Goal: Communication & Community: Participate in discussion

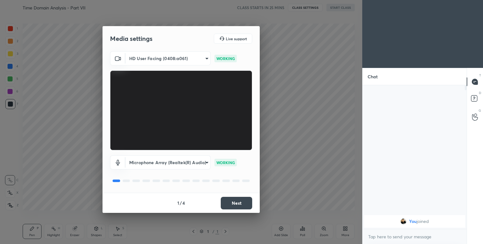
click at [242, 204] on button "Next" at bounding box center [236, 203] width 31 height 13
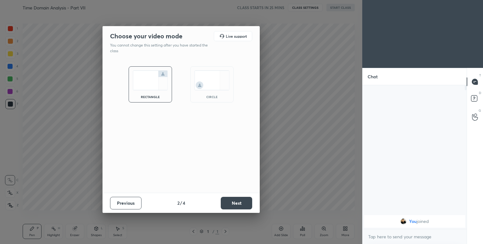
click at [242, 204] on button "Next" at bounding box center [236, 203] width 31 height 13
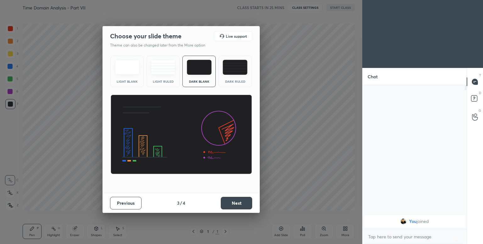
click at [242, 204] on button "Next" at bounding box center [236, 203] width 31 height 13
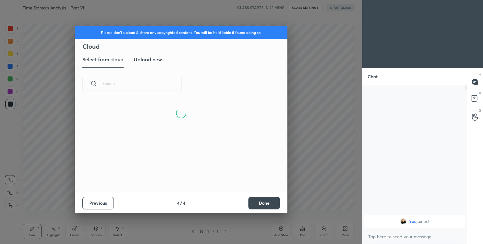
scroll to position [63, 202]
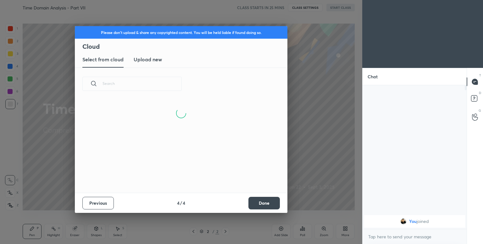
click at [267, 202] on button "Done" at bounding box center [264, 203] width 31 height 13
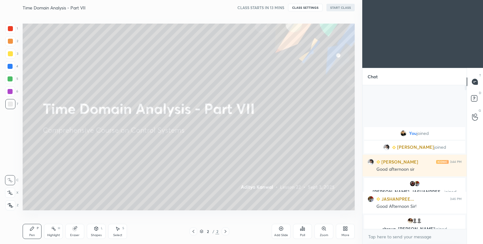
click at [11, 206] on icon at bounding box center [10, 206] width 5 height 4
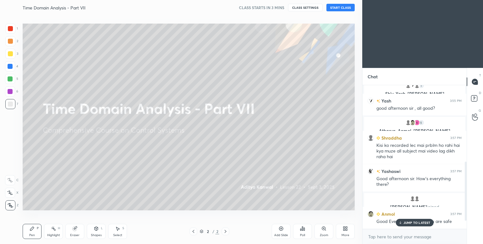
scroll to position [0, 0]
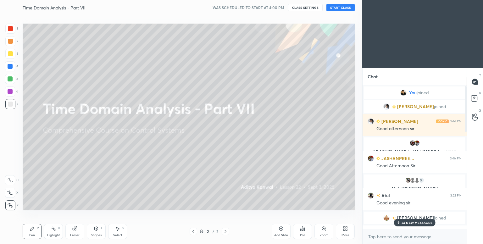
click at [340, 9] on button "START CLASS" at bounding box center [341, 8] width 28 height 8
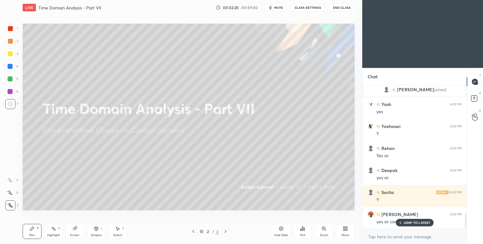
scroll to position [1153, 0]
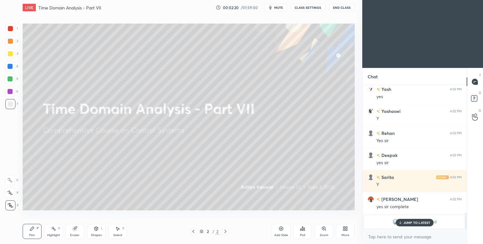
click at [410, 223] on p "JUMP TO LATEST" at bounding box center [417, 223] width 27 height 4
click at [410, 223] on span "Sanchita" at bounding box center [416, 221] width 18 height 5
click at [412, 223] on span "Sanchita" at bounding box center [416, 221] width 18 height 5
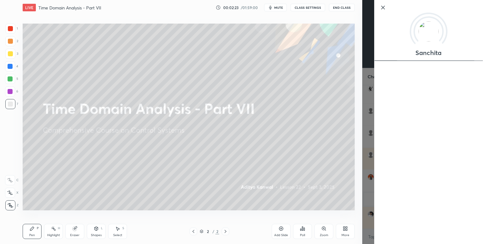
click at [384, 8] on icon at bounding box center [384, 8] width 8 height 8
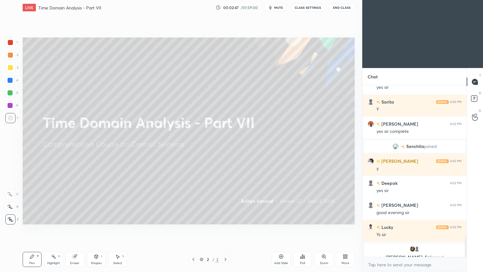
scroll to position [1251, 0]
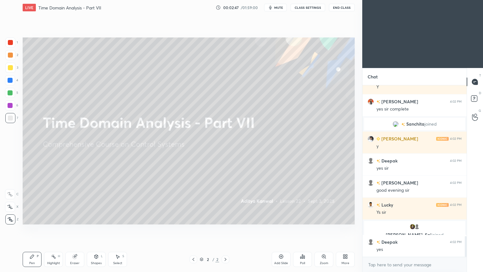
click at [280, 244] on div "Add Slide" at bounding box center [281, 263] width 14 height 3
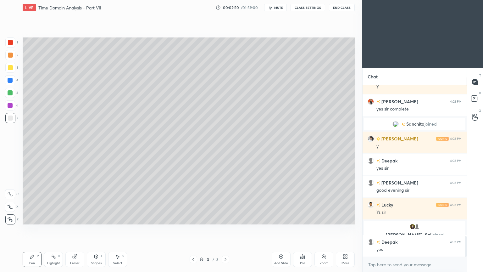
click at [11, 67] on div at bounding box center [10, 67] width 5 height 5
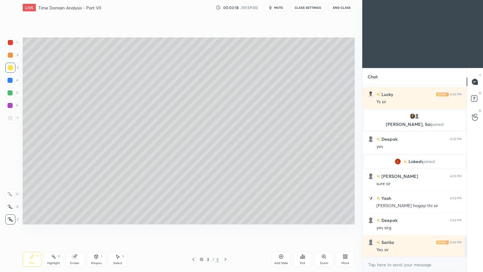
scroll to position [1296, 0]
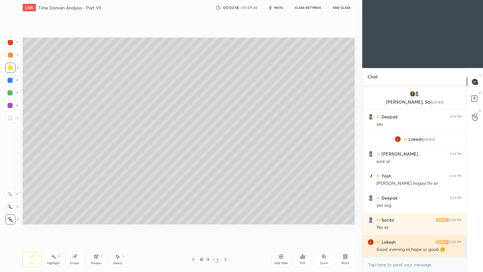
click at [410, 244] on div "[PERSON_NAME] 4:02 PM good evening sir Lucky 4:02 PM Ys [PERSON_NAME], [PERSON_…" at bounding box center [415, 171] width 104 height 172
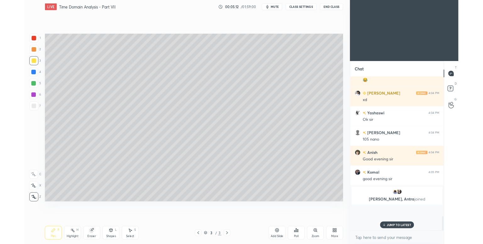
scroll to position [31272, 31138]
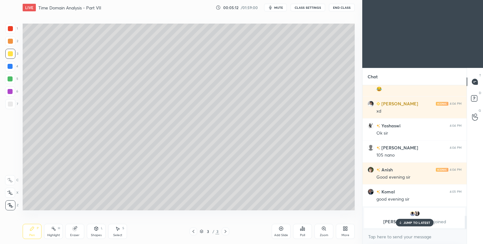
type textarea "x"
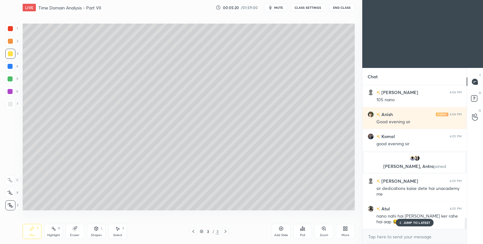
click at [406, 222] on p "JUMP TO LATEST" at bounding box center [417, 223] width 27 height 4
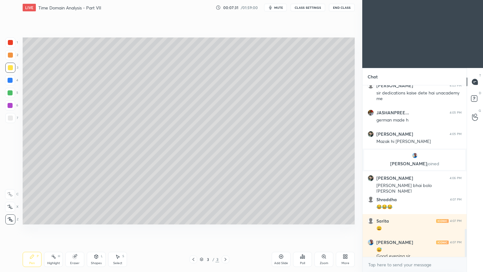
scroll to position [882, 0]
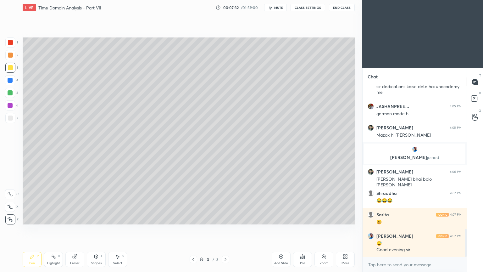
click at [36, 244] on div "Pen P" at bounding box center [32, 259] width 19 height 15
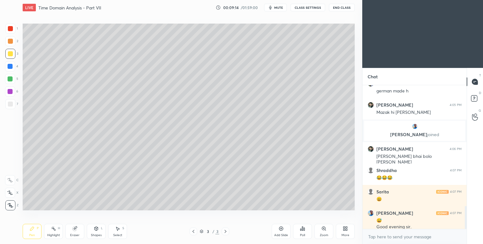
scroll to position [31272, 31138]
type textarea "x"
